Goal: Use online tool/utility: Utilize a website feature to perform a specific function

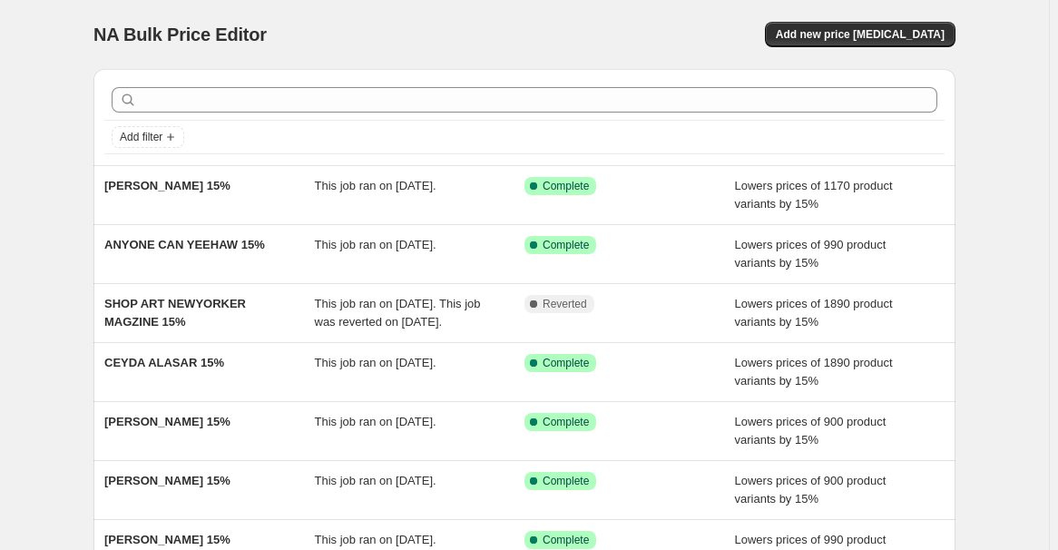
click at [845, 20] on div "NA Bulk Price Editor. This page is ready NA Bulk Price Editor Add new price [ME…" at bounding box center [524, 34] width 862 height 69
click at [842, 37] on span "Add new price [MEDICAL_DATA]" at bounding box center [860, 34] width 169 height 15
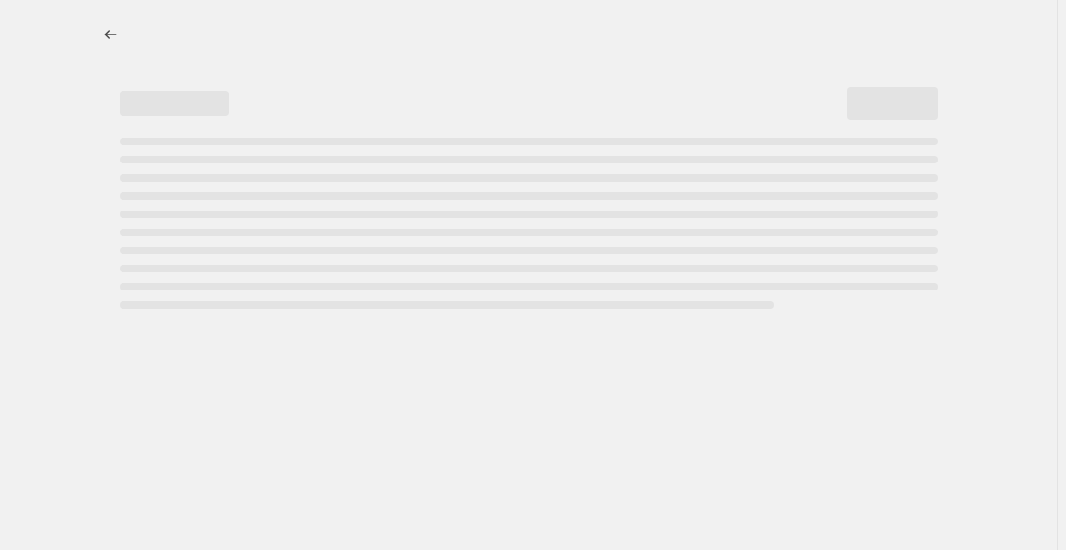
select select "percentage"
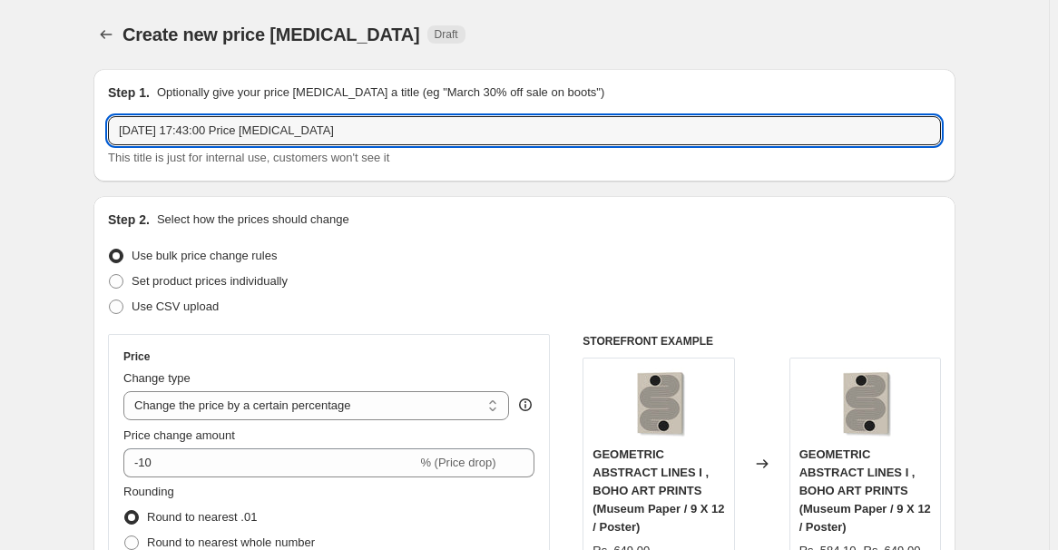
drag, startPoint x: 360, startPoint y: 133, endPoint x: 103, endPoint y: 123, distance: 257.9
click at [103, 123] on div "Step 1. Optionally give your price [MEDICAL_DATA] a title (eg "March 30% off sa…" at bounding box center [524, 125] width 862 height 113
paste input "[PERSON_NAME]"
type input "[PERSON_NAME] 15%"
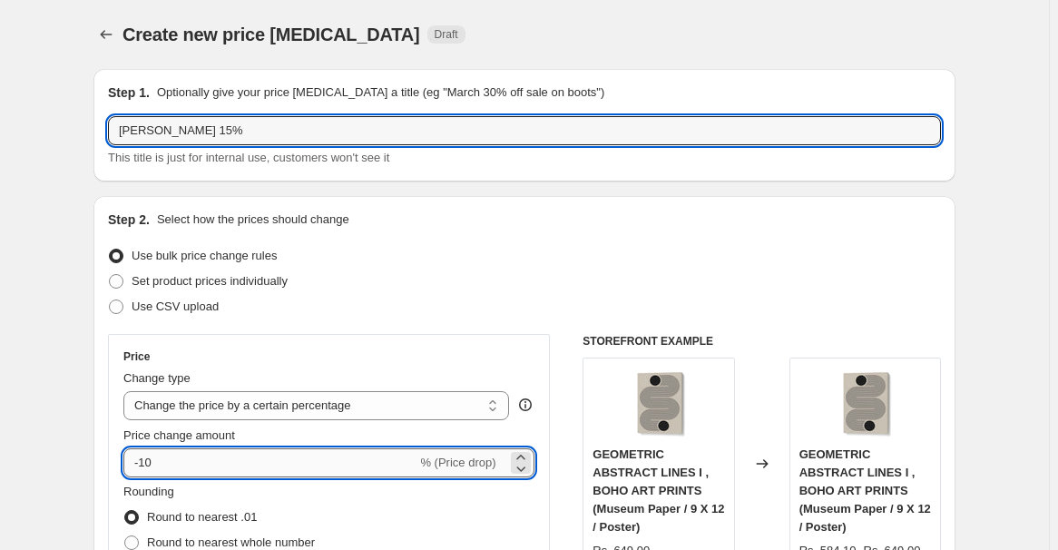
click at [205, 463] on input "-10" at bounding box center [269, 462] width 293 height 29
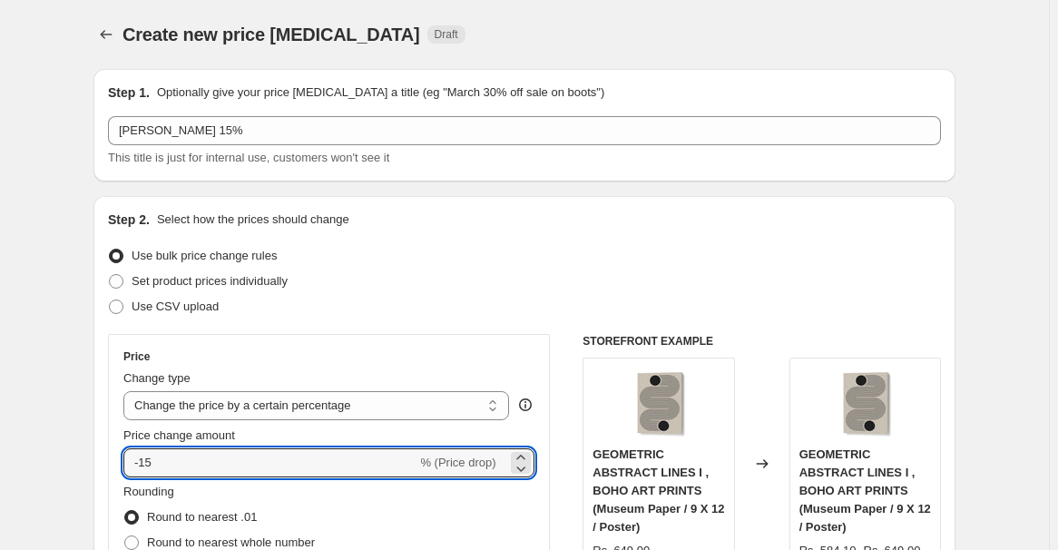
type input "-15"
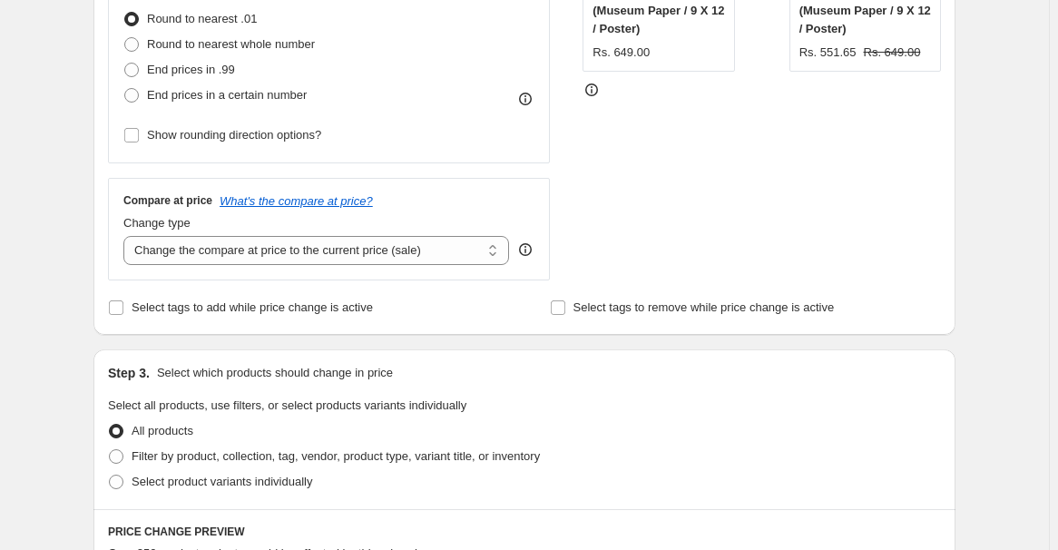
scroll to position [646, 0]
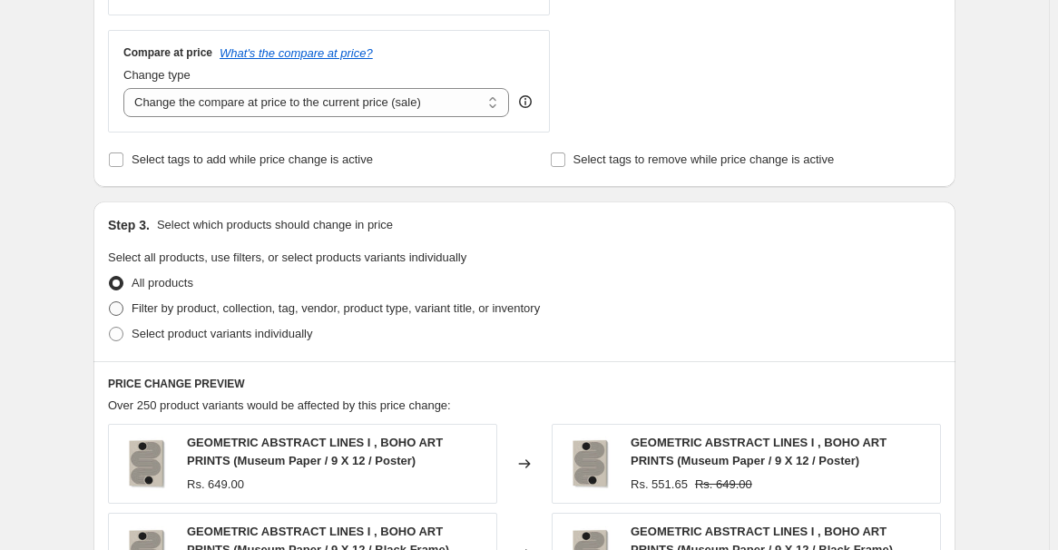
click at [222, 303] on span "Filter by product, collection, tag, vendor, product type, variant title, or inv…" at bounding box center [336, 308] width 408 height 14
click at [110, 302] on input "Filter by product, collection, tag, vendor, product type, variant title, or inv…" at bounding box center [109, 301] width 1 height 1
radio input "true"
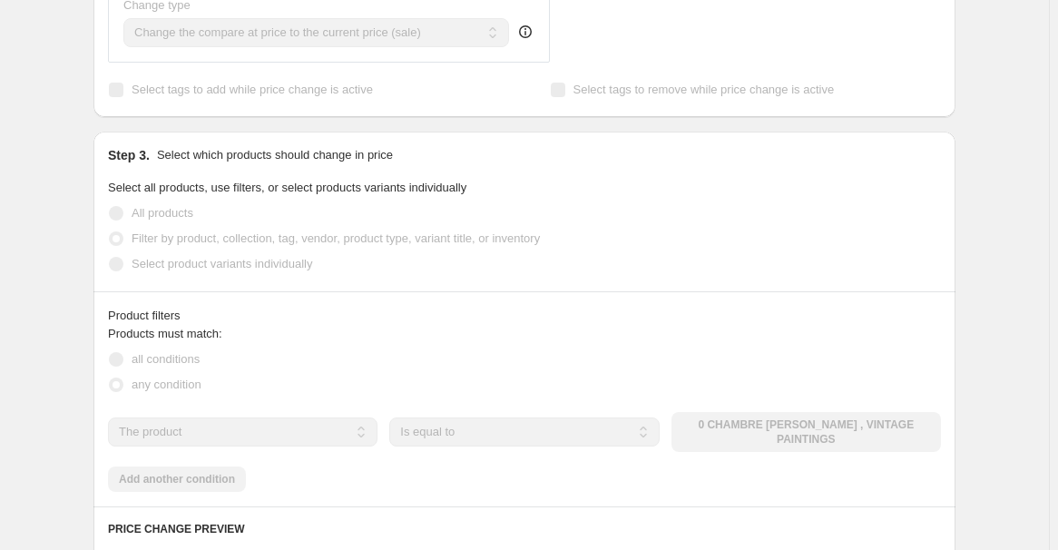
scroll to position [919, 0]
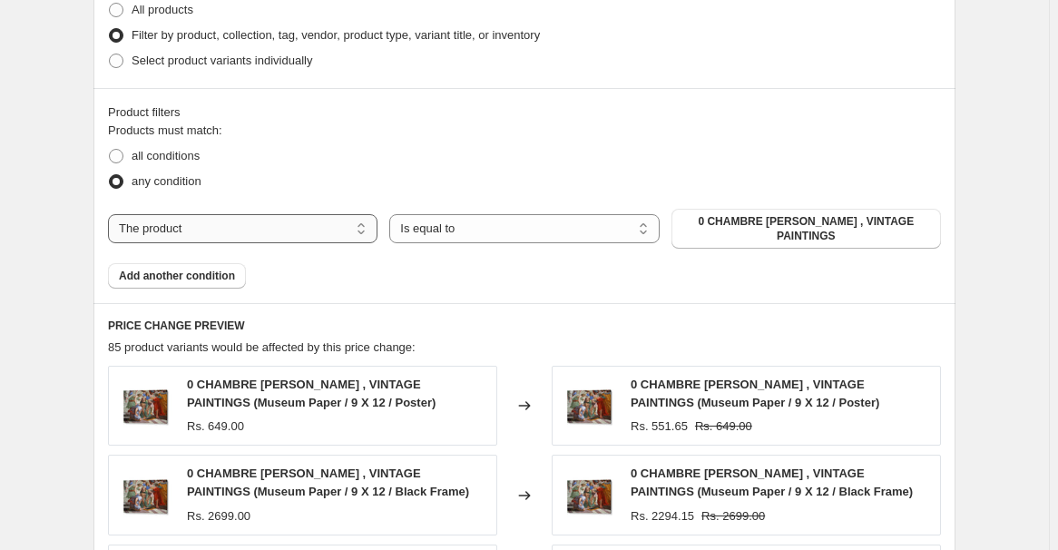
click at [262, 231] on select "The product The product's collection The product's tag The product's vendor The…" at bounding box center [243, 228] width 270 height 29
select select "collection"
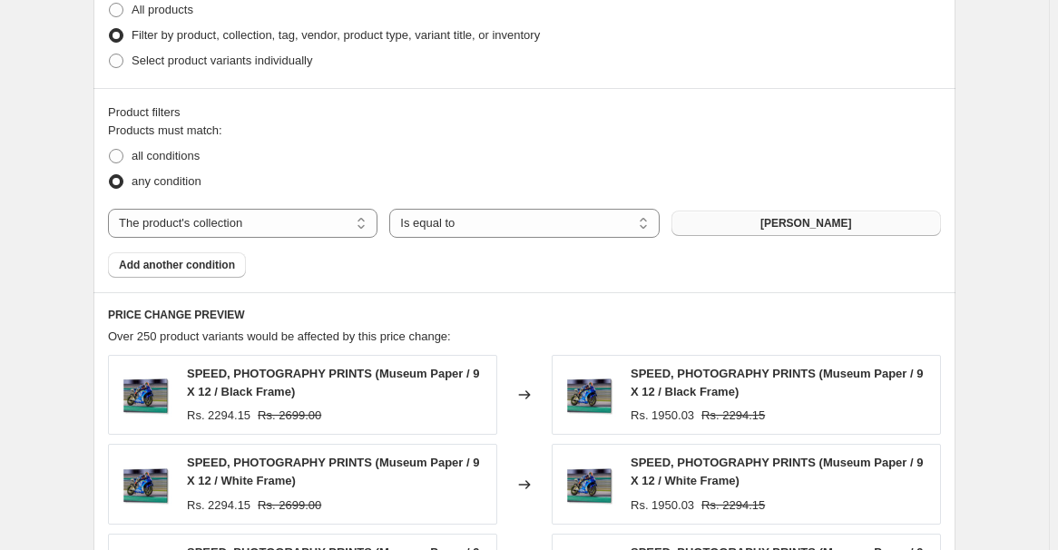
click at [761, 216] on span "[PERSON_NAME]" at bounding box center [807, 223] width 92 height 15
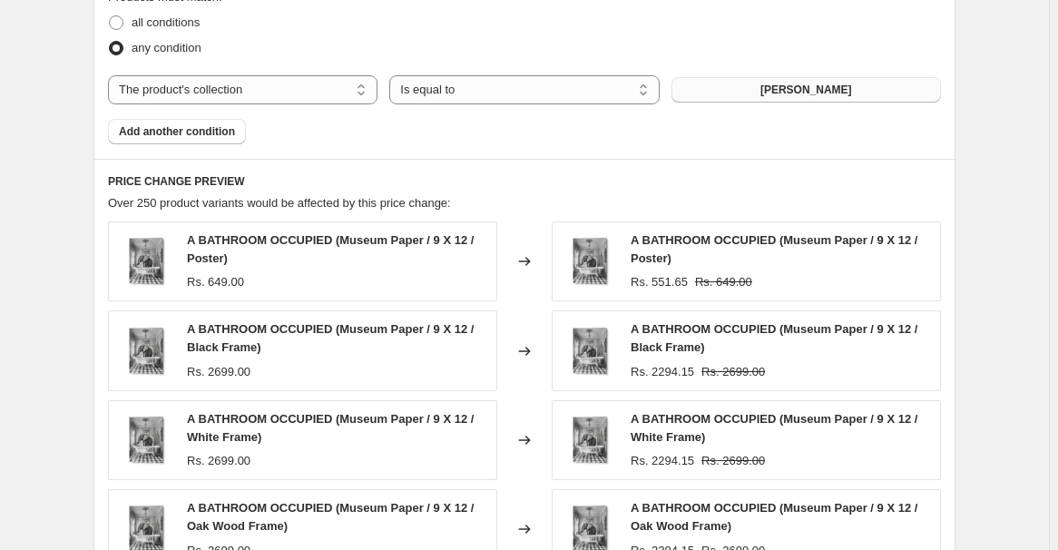
scroll to position [1494, 0]
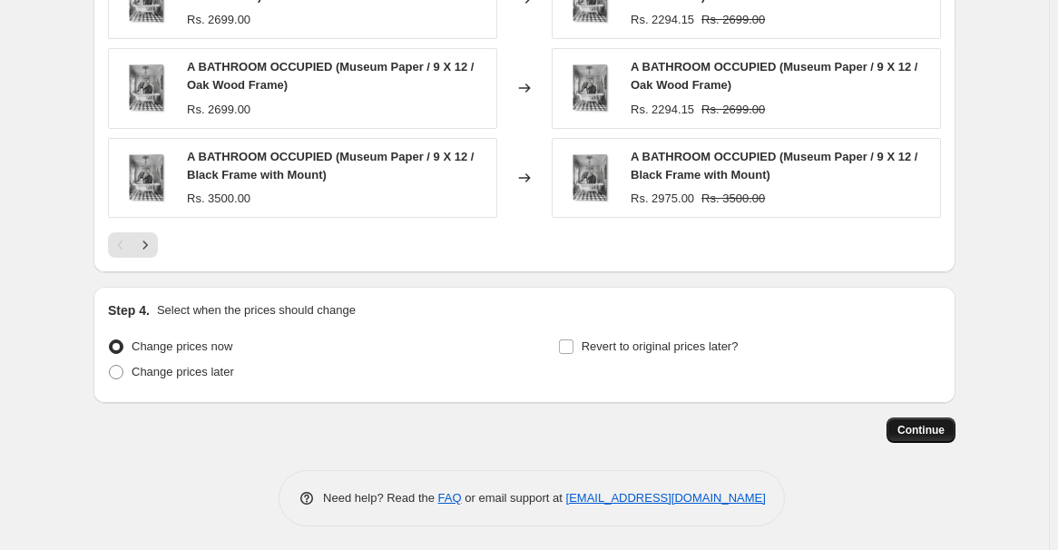
click at [923, 427] on span "Continue" at bounding box center [921, 430] width 47 height 15
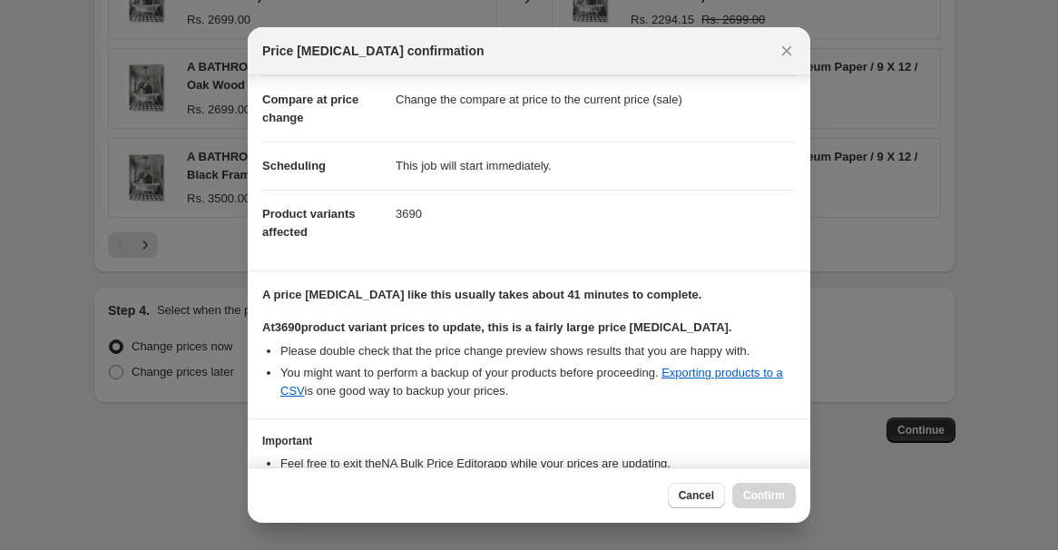
scroll to position [218, 0]
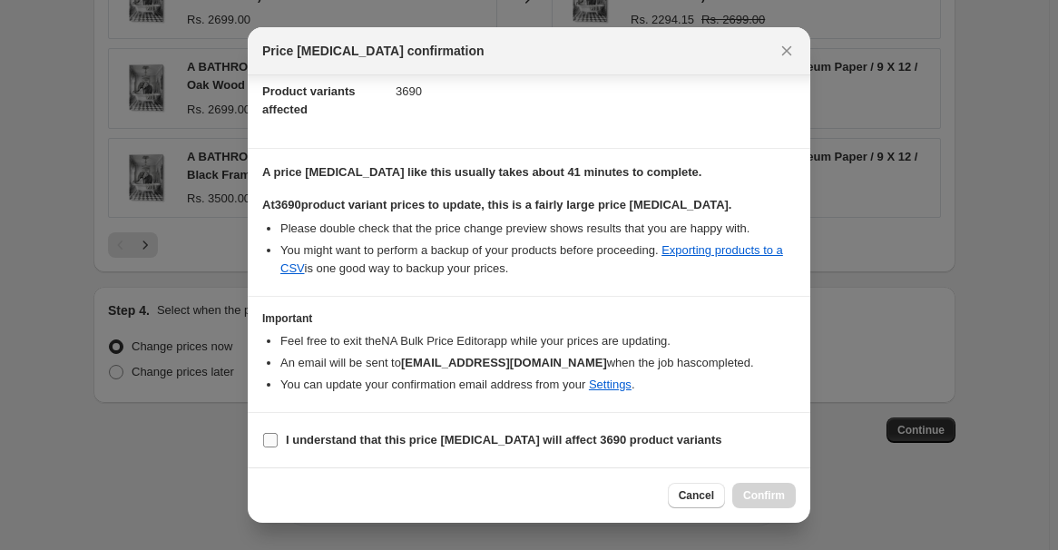
click at [545, 430] on label "I understand that this price [MEDICAL_DATA] will affect 3690 product variants" at bounding box center [492, 439] width 460 height 25
click at [278, 433] on input "I understand that this price [MEDICAL_DATA] will affect 3690 product variants" at bounding box center [270, 440] width 15 height 15
checkbox input "true"
click at [767, 496] on span "Confirm" at bounding box center [764, 495] width 42 height 15
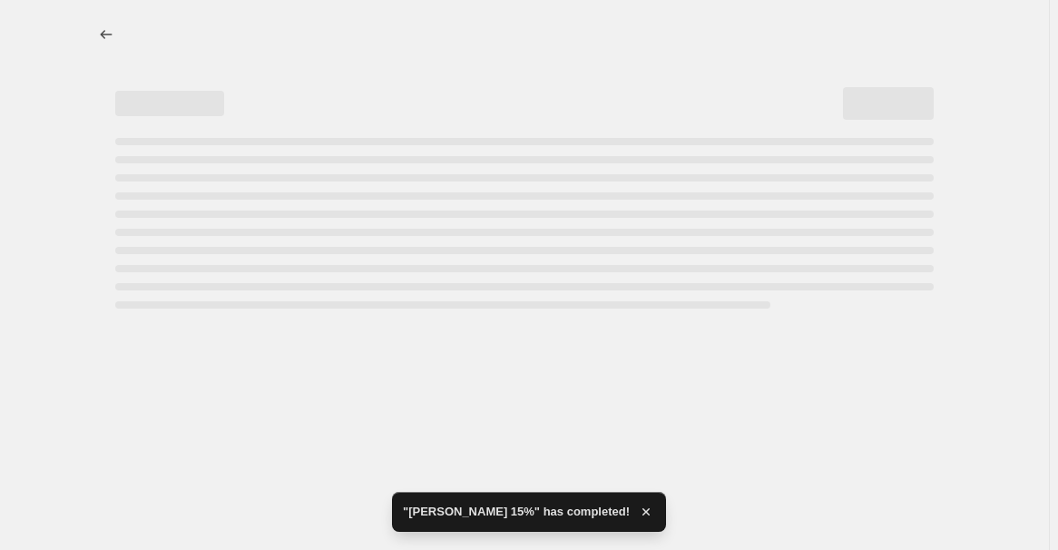
select select "percentage"
select select "collection"
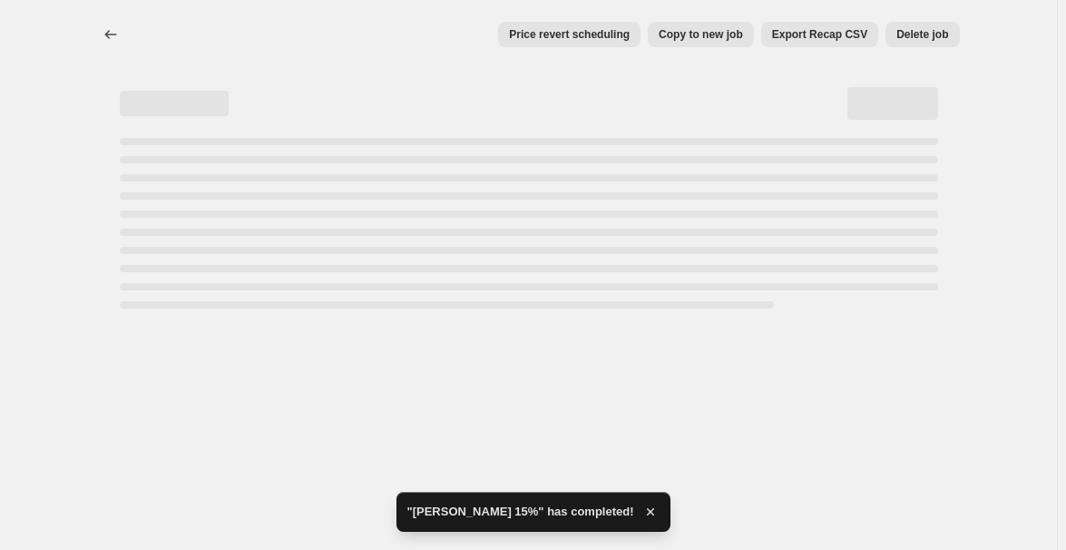
select select "percentage"
select select "collection"
